Goal: Find specific page/section: Find specific page/section

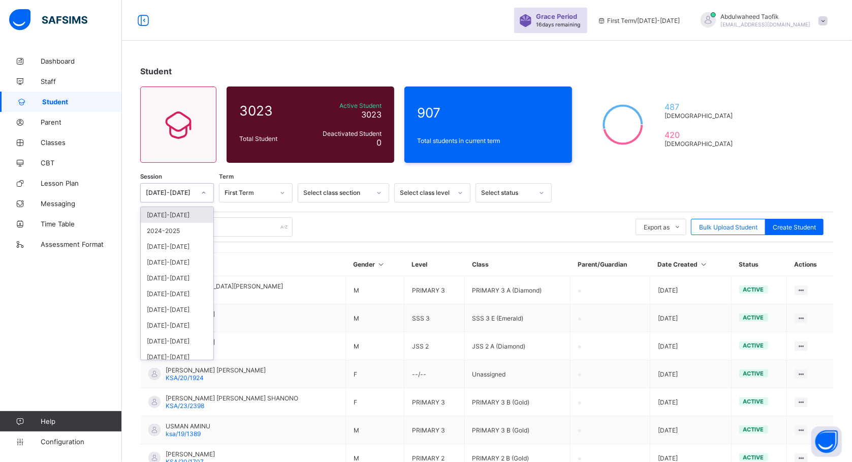
click at [190, 211] on div "[DATE]-[DATE]" at bounding box center [177, 215] width 73 height 16
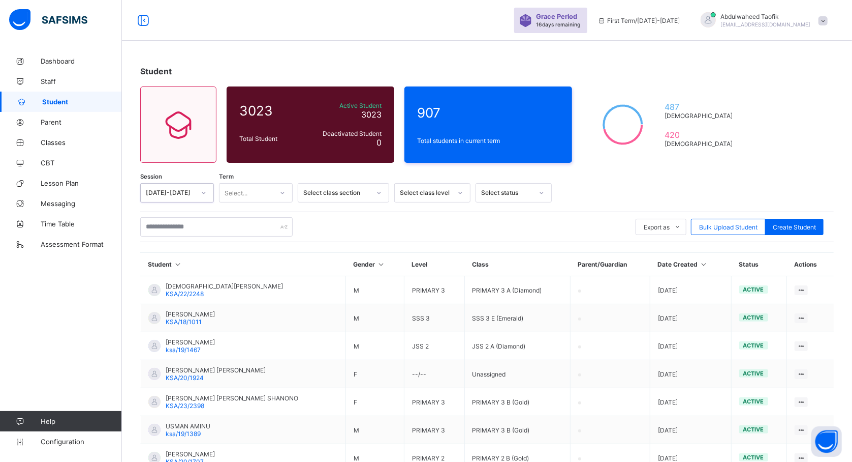
click at [204, 196] on icon at bounding box center [204, 193] width 6 height 10
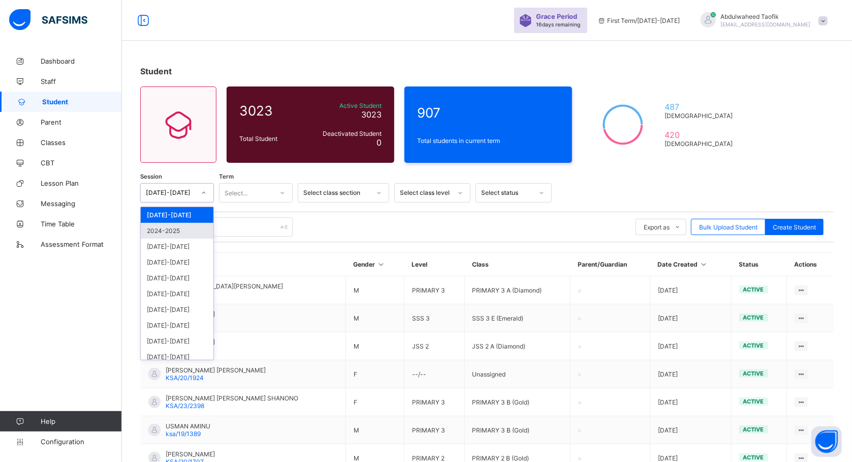
click at [192, 228] on div "2024-2025" at bounding box center [177, 231] width 73 height 16
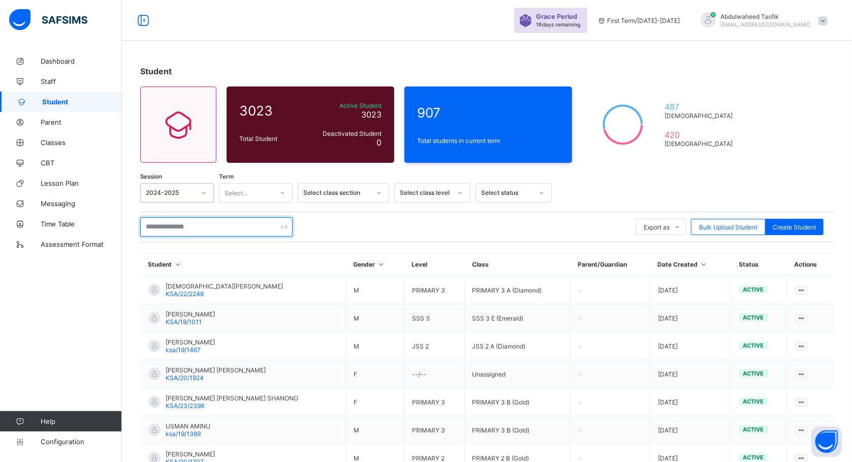
click at [244, 230] on input "text" at bounding box center [216, 226] width 152 height 19
type input "*****"
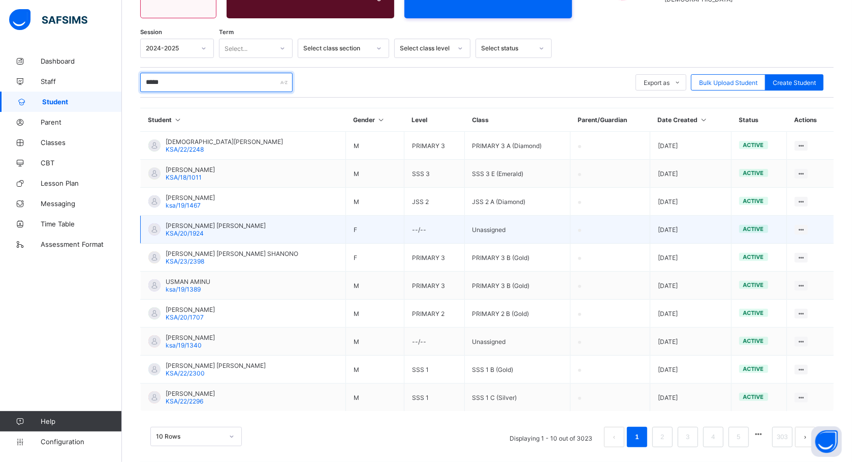
scroll to position [148, 0]
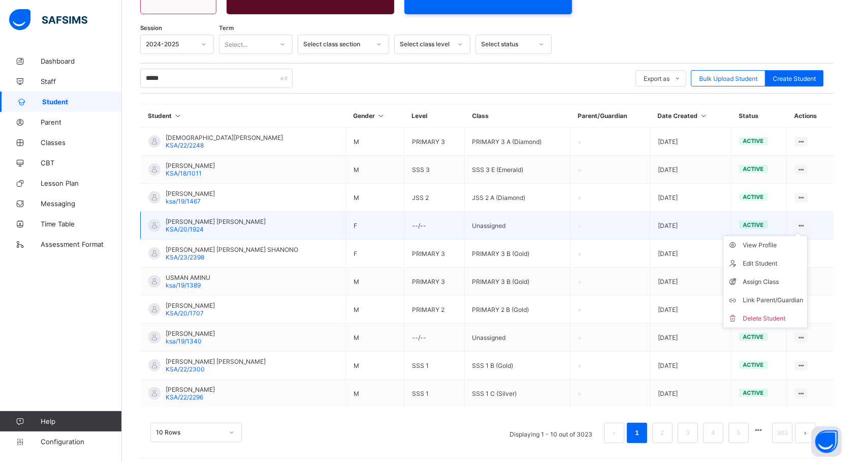
click at [808, 235] on ul "View Profile Edit Student Assign Class Link Parent/Guardian Delete Student" at bounding box center [765, 281] width 85 height 93
click at [785, 246] on div "View Profile" at bounding box center [773, 245] width 60 height 10
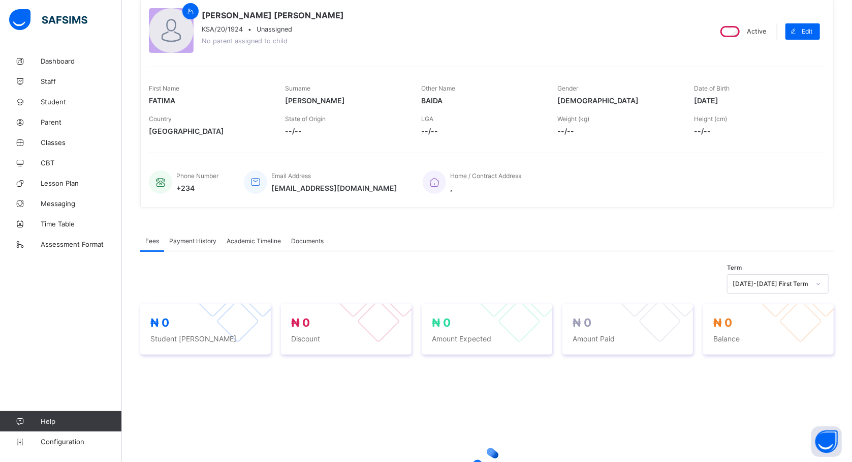
scroll to position [148, 0]
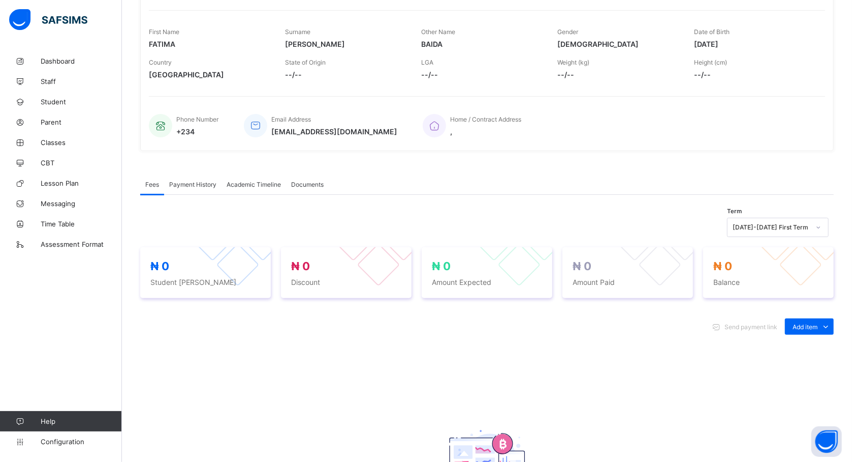
click at [248, 179] on div "Academic Timeline" at bounding box center [254, 184] width 65 height 20
